Goal: Complete application form

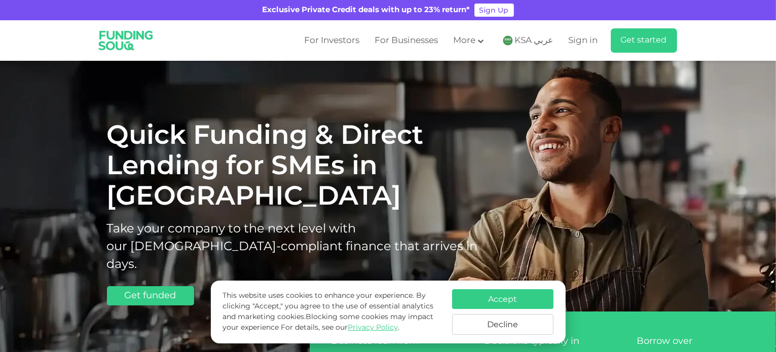
click at [505, 291] on button "Accept" at bounding box center [502, 299] width 101 height 20
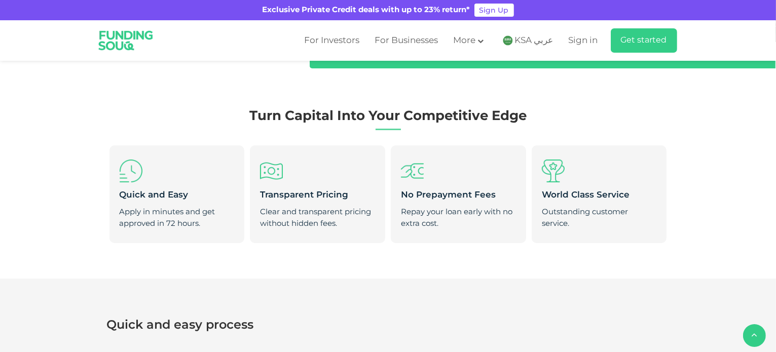
scroll to position [345, 0]
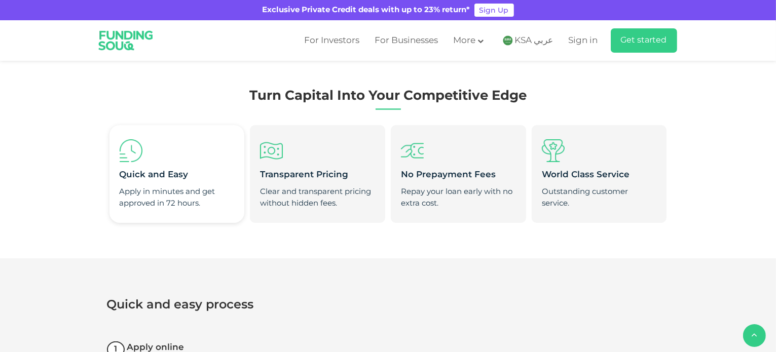
click at [154, 186] on div "Apply in minutes and get approved in 72 hours." at bounding box center [177, 197] width 115 height 23
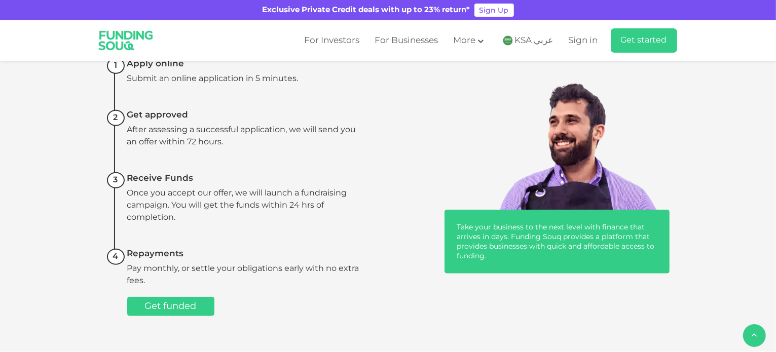
scroll to position [649, 0]
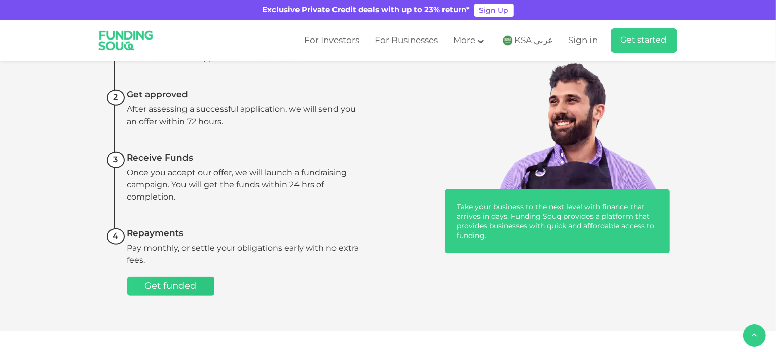
click at [156, 277] on link "Get funded" at bounding box center [170, 286] width 87 height 19
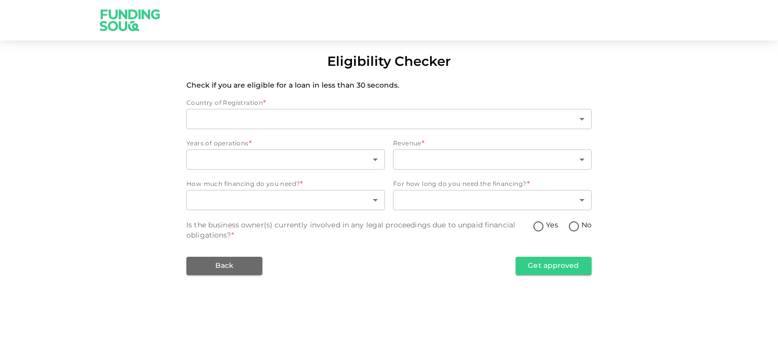
type input "2"
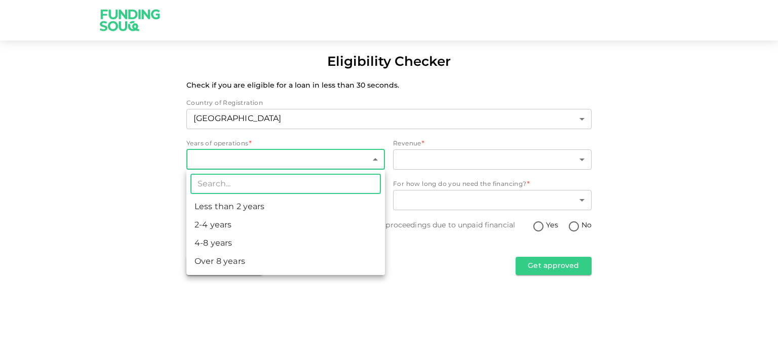
click at [326, 154] on body "Eligibility Checker Check if you are eligible for a loan in less than 30 second…" at bounding box center [389, 176] width 778 height 352
click at [50, 274] on div at bounding box center [389, 176] width 778 height 352
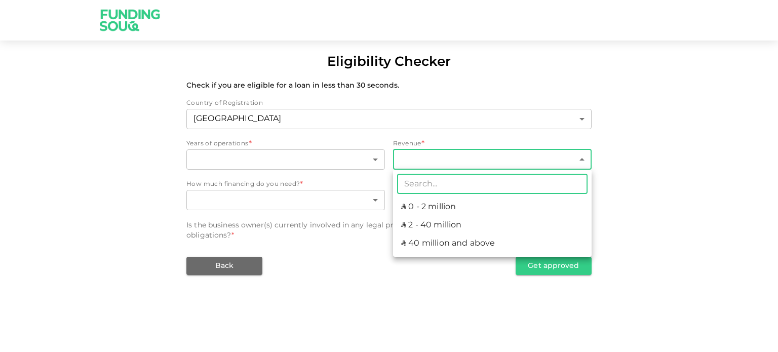
click at [411, 155] on body "Eligibility Checker Check if you are eligible for a loan in less than 30 second…" at bounding box center [389, 176] width 778 height 352
click at [659, 74] on div at bounding box center [389, 176] width 778 height 352
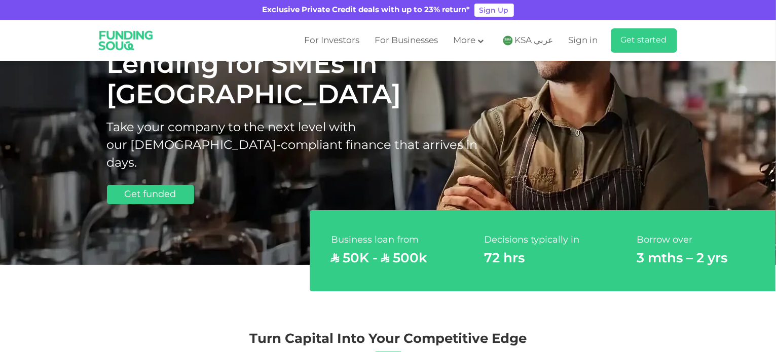
scroll to position [20, 0]
